Goal: Transaction & Acquisition: Purchase product/service

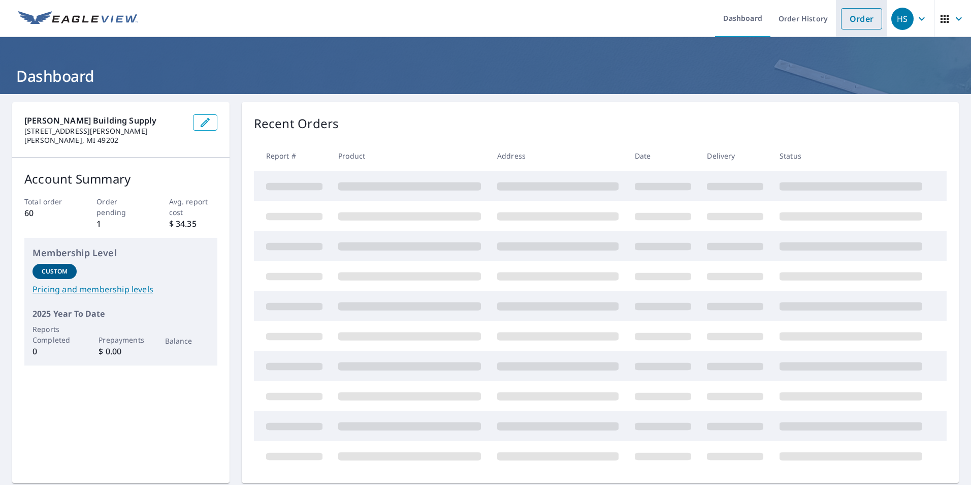
click at [849, 23] on link "Order" at bounding box center [861, 18] width 41 height 21
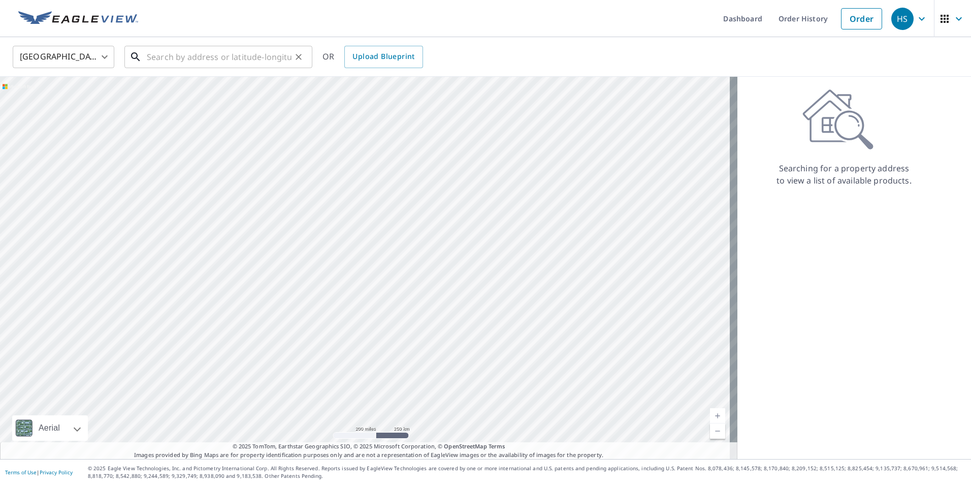
click at [172, 51] on input "text" at bounding box center [219, 57] width 145 height 28
paste input "[STREET_ADDRESS]"
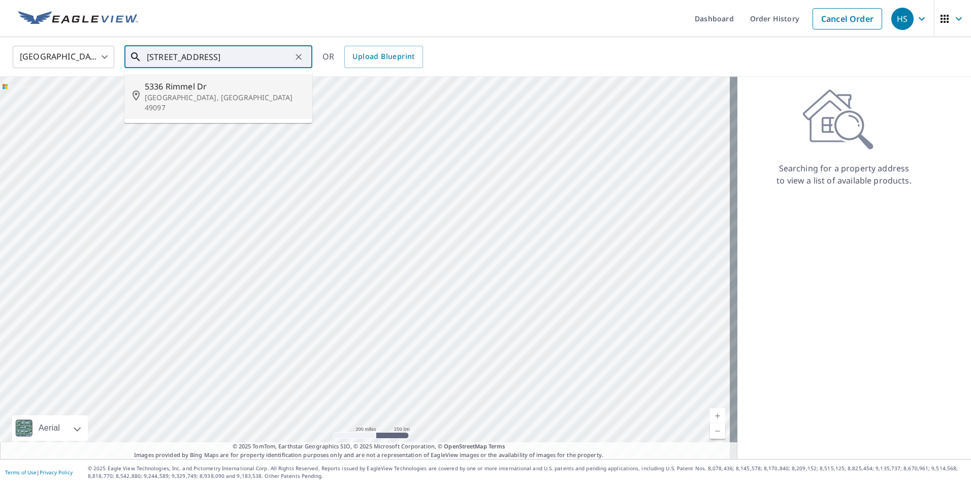
click at [186, 100] on p "[GEOGRAPHIC_DATA], [GEOGRAPHIC_DATA] 49097" at bounding box center [225, 102] width 160 height 20
type input "[STREET_ADDRESS][PERSON_NAME]"
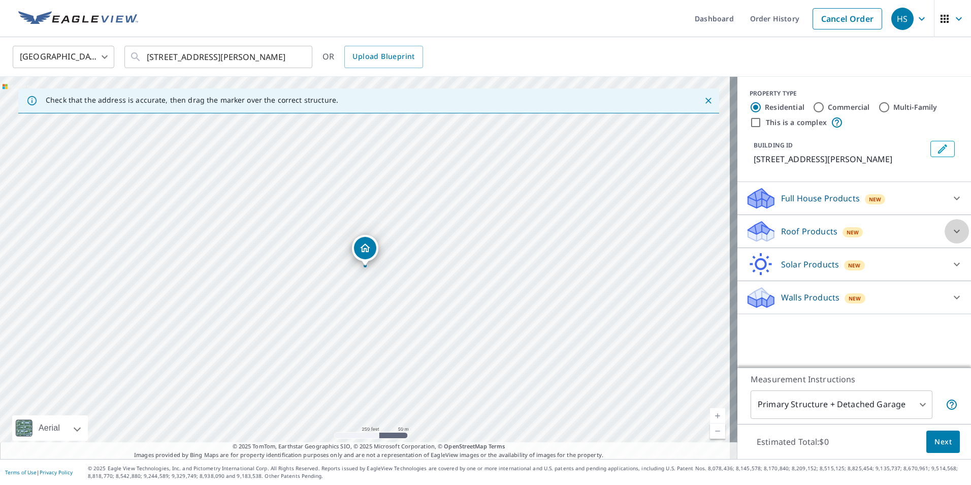
click at [951, 227] on icon at bounding box center [957, 231] width 12 height 12
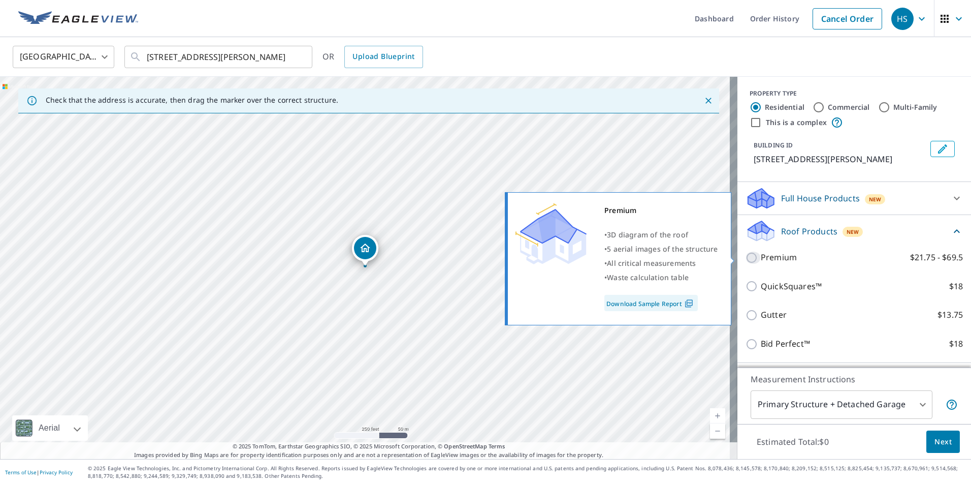
click at [746, 256] on input "Premium $21.75 - $69.5" at bounding box center [753, 257] width 15 height 12
checkbox input "true"
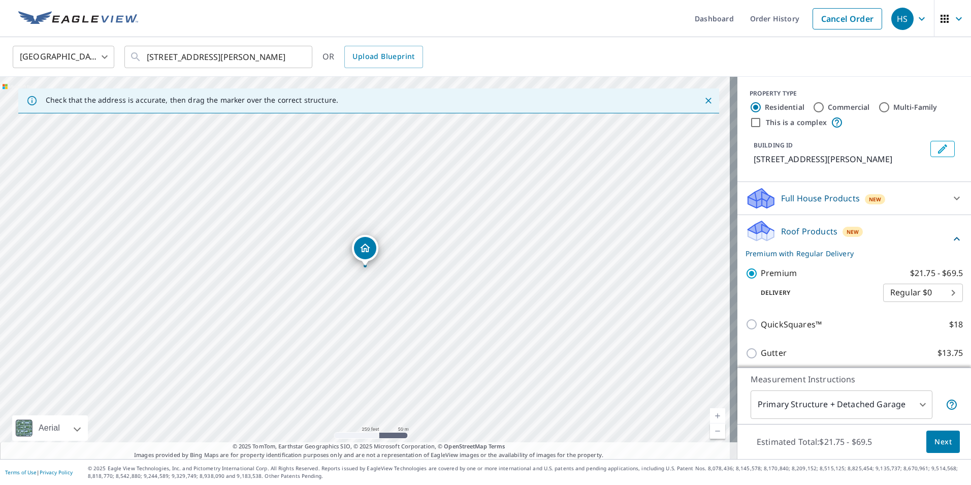
scroll to position [100, 0]
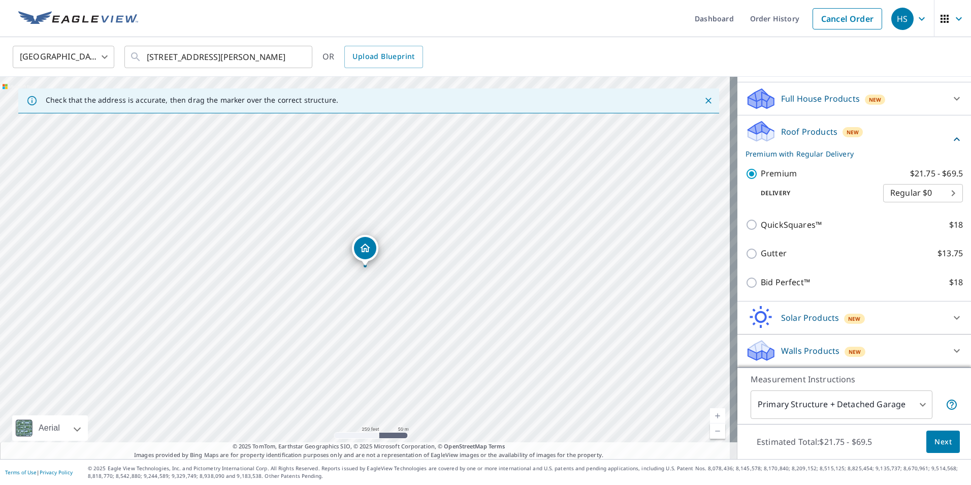
click at [935, 439] on span "Next" at bounding box center [943, 441] width 17 height 13
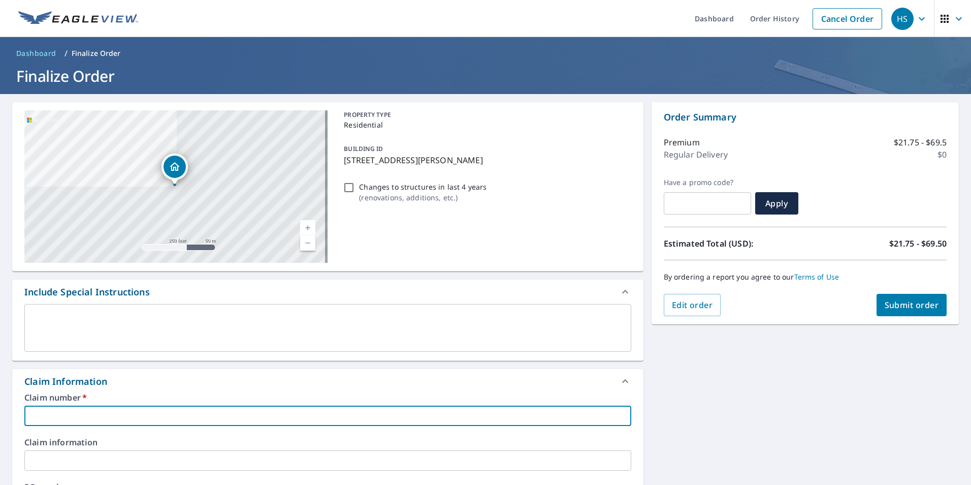
click at [43, 416] on input "text" at bounding box center [327, 415] width 607 height 20
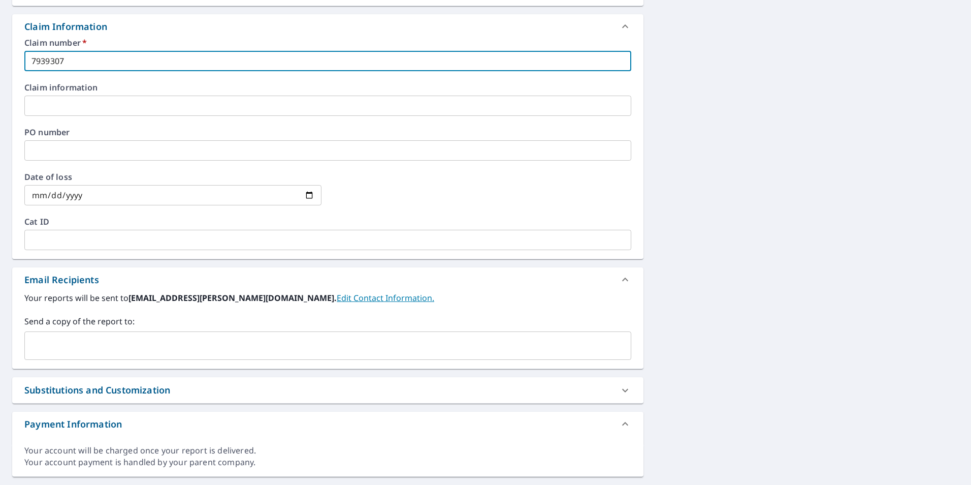
scroll to position [356, 0]
type input "7939307"
click at [44, 340] on input "text" at bounding box center [320, 344] width 583 height 19
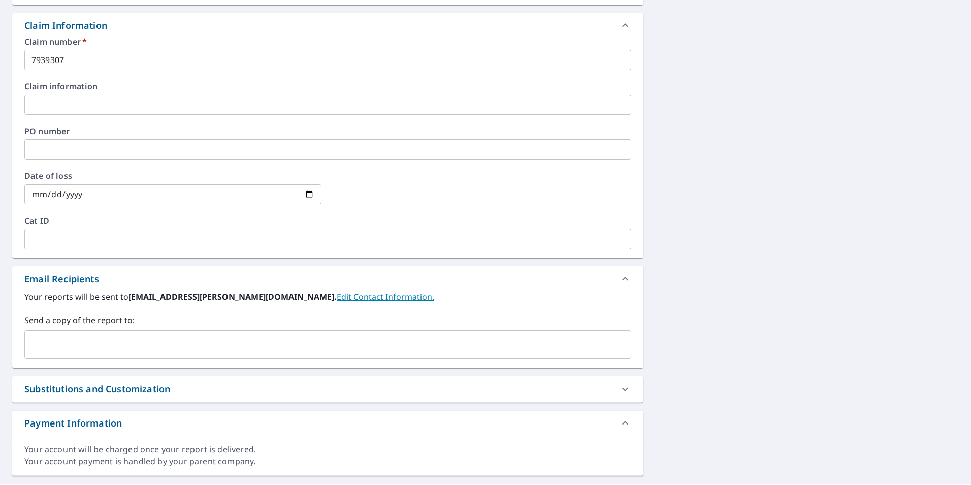
click at [34, 339] on input "text" at bounding box center [320, 344] width 583 height 19
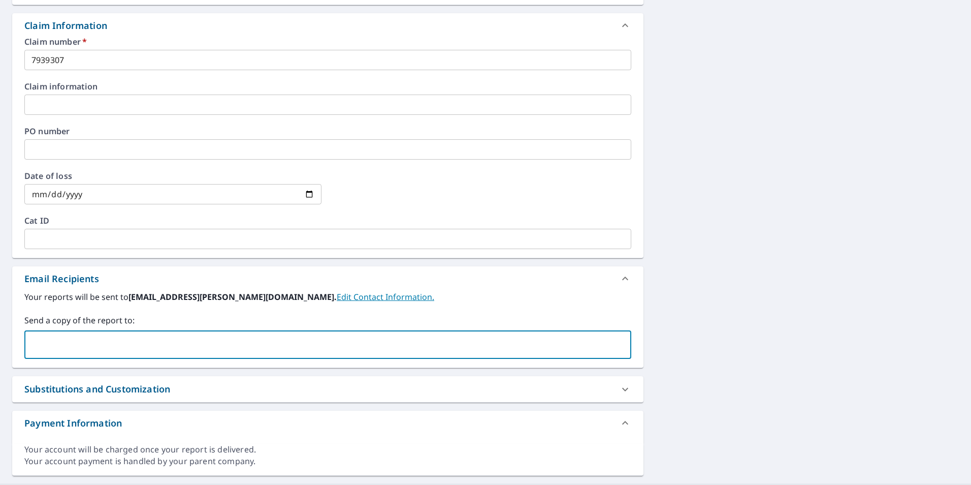
paste input "​ [PERSON_NAME][EMAIL_ADDRESS][DOMAIN_NAME]"
type input "​ [PERSON_NAME][EMAIL_ADDRESS][DOMAIN_NAME]"
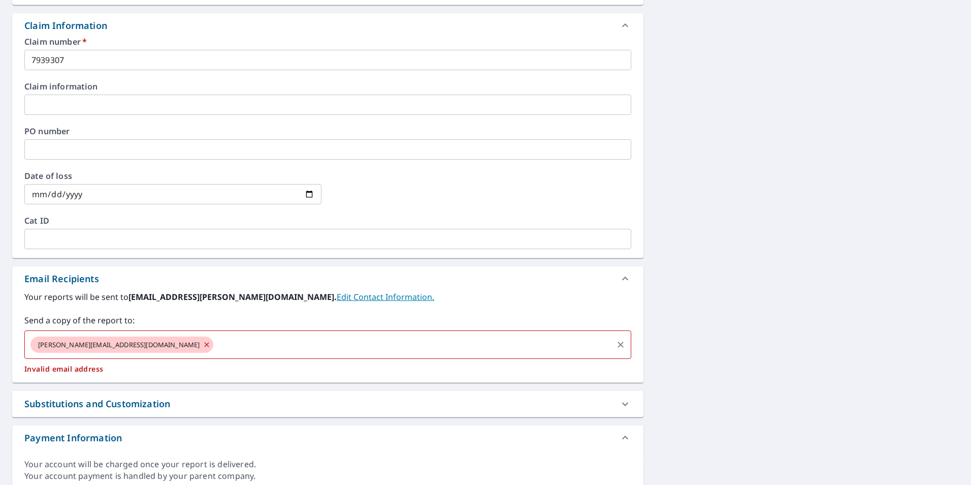
click at [203, 343] on icon at bounding box center [207, 344] width 8 height 11
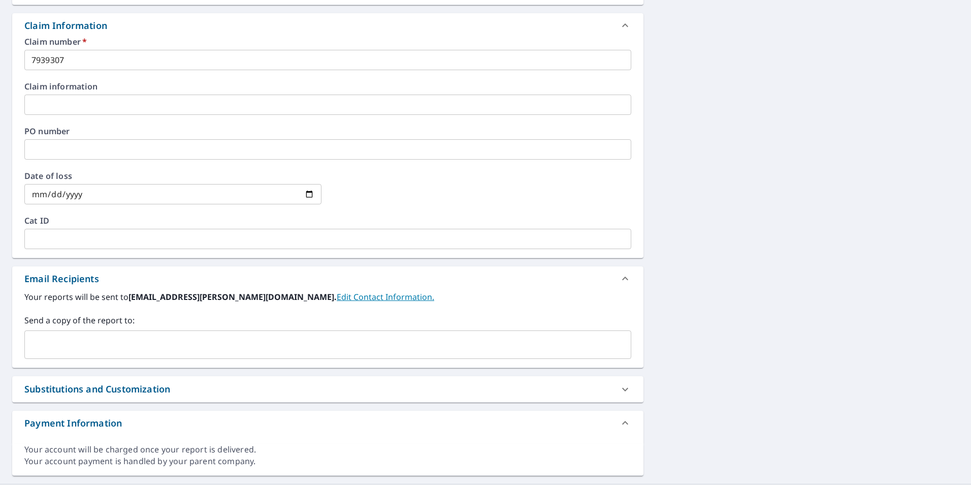
click at [34, 332] on div "​" at bounding box center [327, 344] width 607 height 28
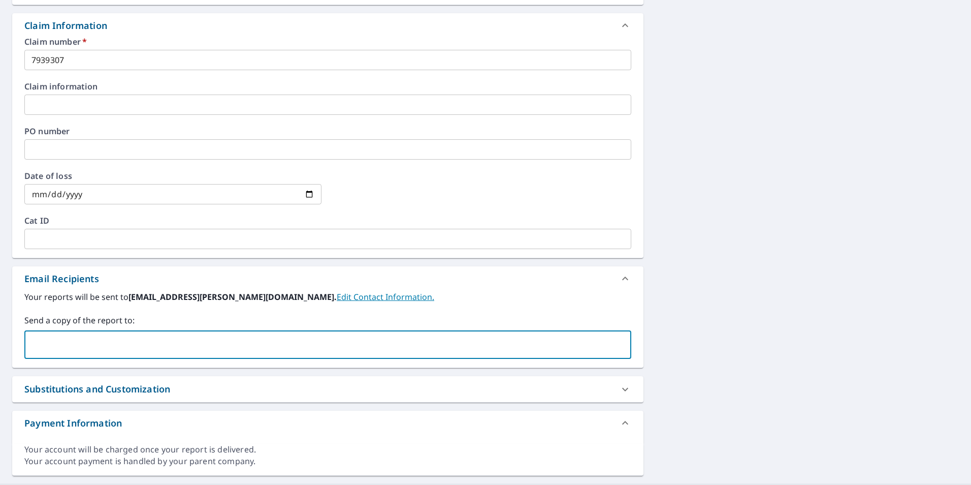
paste input "[PERSON_NAME][EMAIL_ADDRESS][DOMAIN_NAME]"
type input "[PERSON_NAME][EMAIL_ADDRESS][DOMAIN_NAME]"
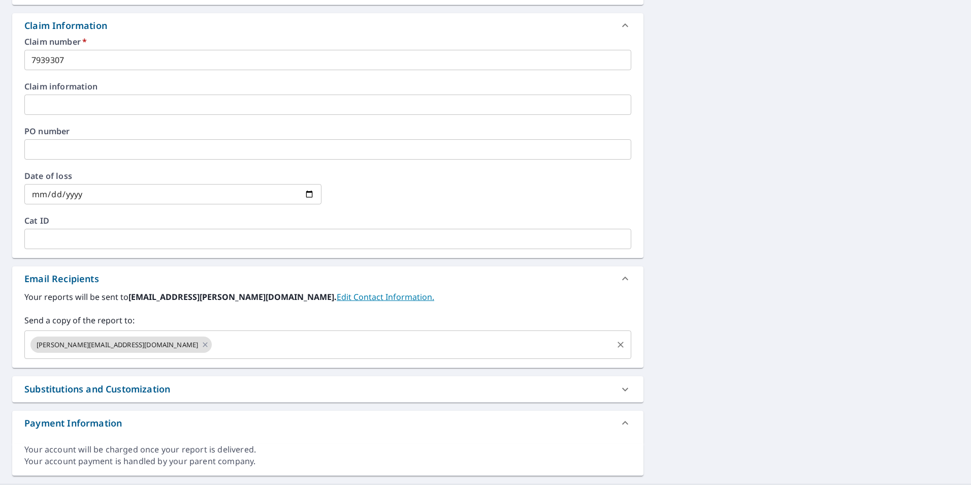
click at [213, 347] on input "text" at bounding box center [412, 344] width 398 height 19
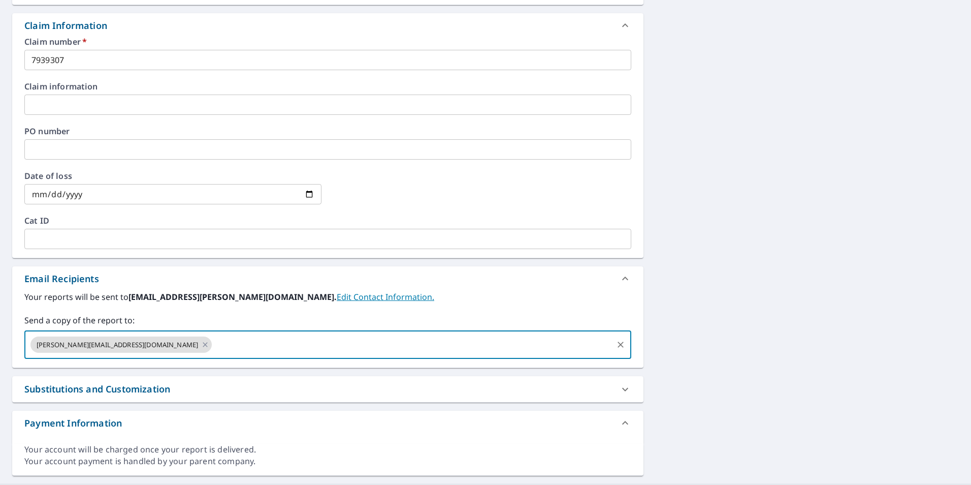
paste input "[PERSON_NAME][EMAIL_ADDRESS][DOMAIN_NAME]"
type input "[PERSON_NAME][EMAIL_ADDRESS][DOMAIN_NAME]"
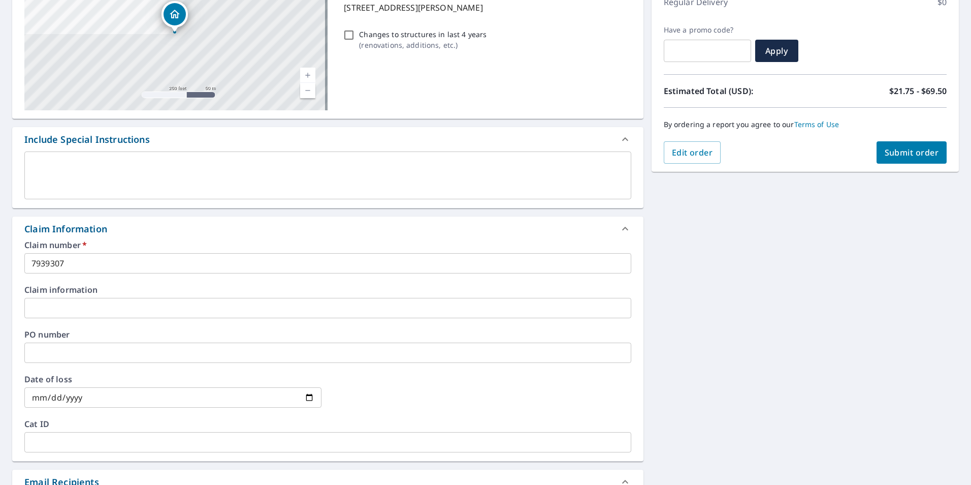
scroll to position [0, 0]
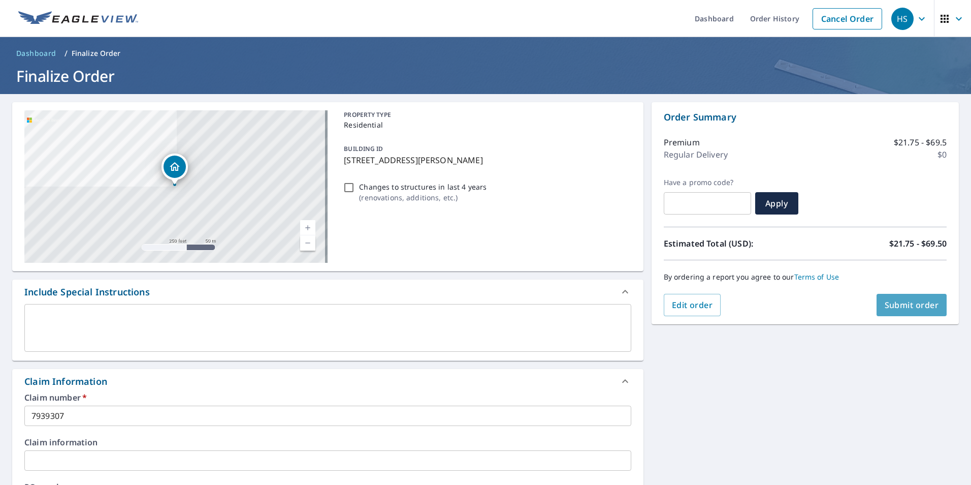
click at [903, 304] on span "Submit order" at bounding box center [912, 304] width 54 height 11
